Goal: Information Seeking & Learning: Learn about a topic

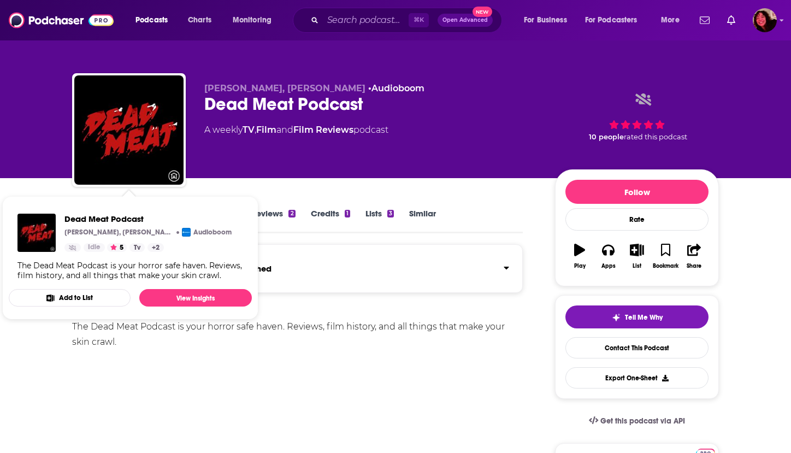
click at [325, 343] on div "The Dead Meat Podcast is your horror safe haven. Reviews, film history, and all…" at bounding box center [297, 334] width 451 height 31
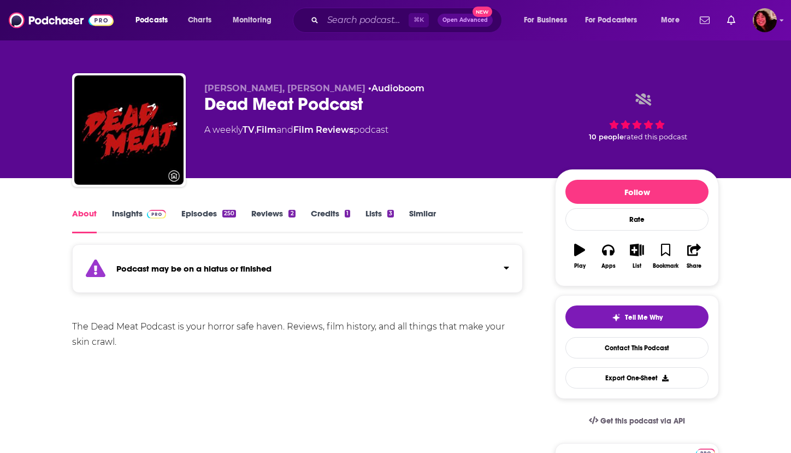
click at [126, 217] on link "Insights" at bounding box center [139, 220] width 54 height 25
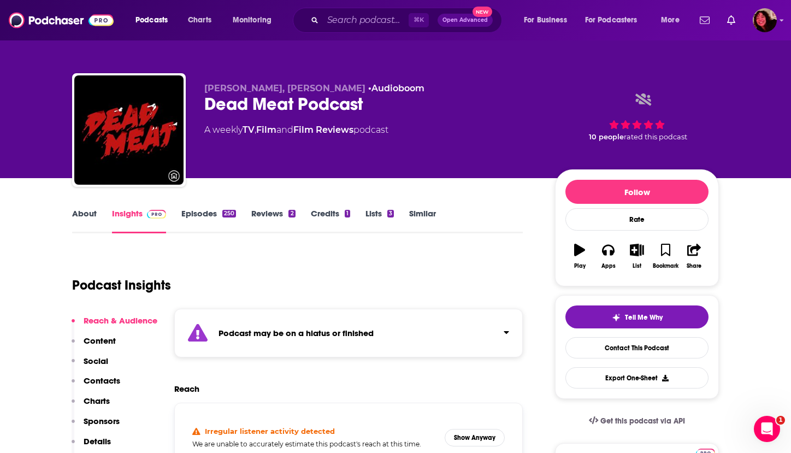
click at [198, 215] on link "Episodes 250" at bounding box center [208, 220] width 55 height 25
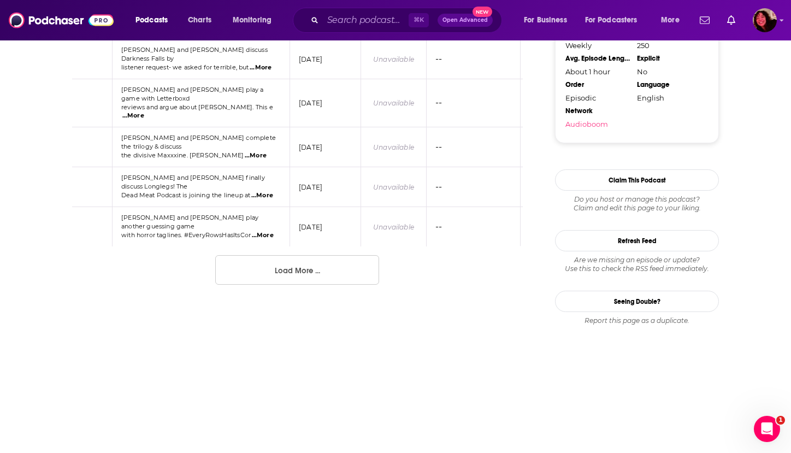
scroll to position [1113, 0]
click at [268, 256] on button "Load More ..." at bounding box center [297, 271] width 164 height 30
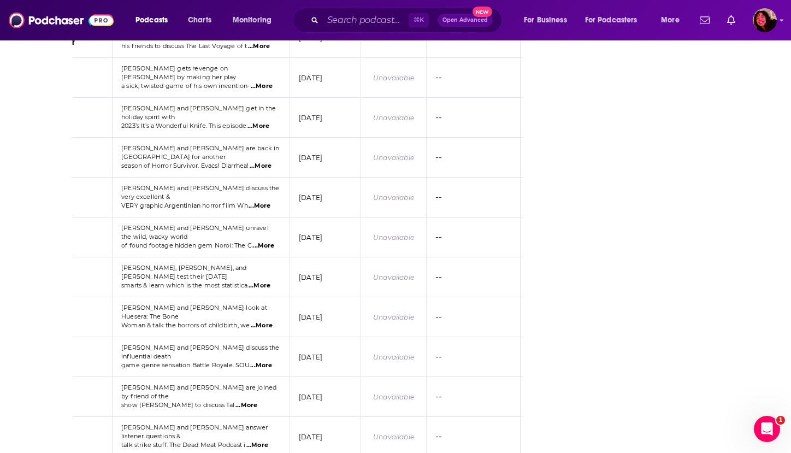
scroll to position [1929, 0]
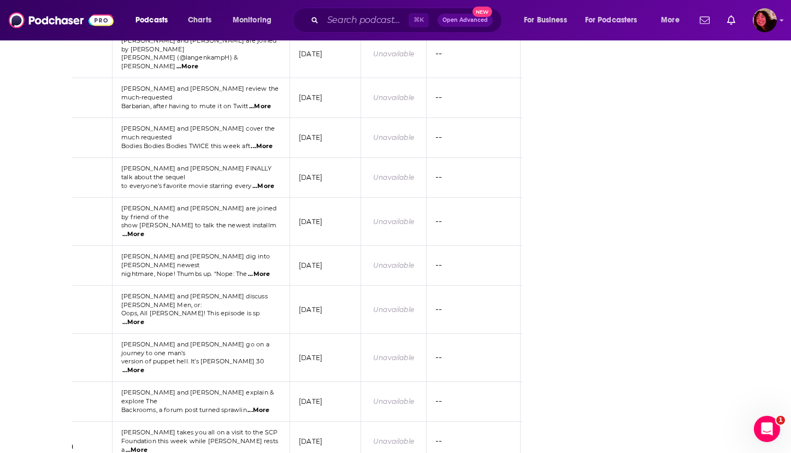
scroll to position [2932, 0]
